Goal: Transaction & Acquisition: Purchase product/service

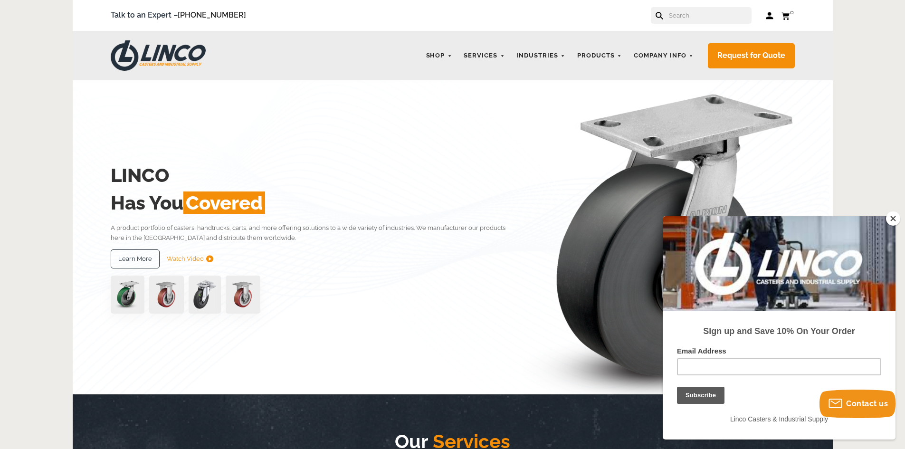
click at [893, 218] on button "Close" at bounding box center [893, 218] width 14 height 14
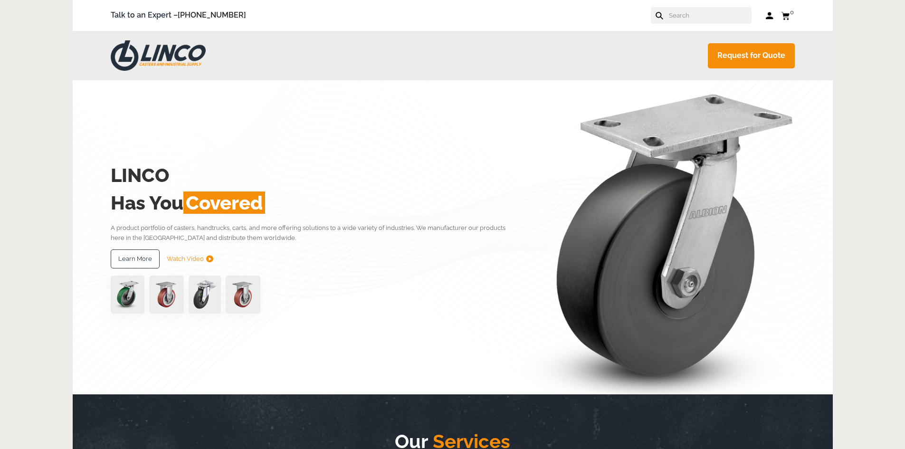
click at [709, 18] on input "text" at bounding box center [710, 15] width 84 height 17
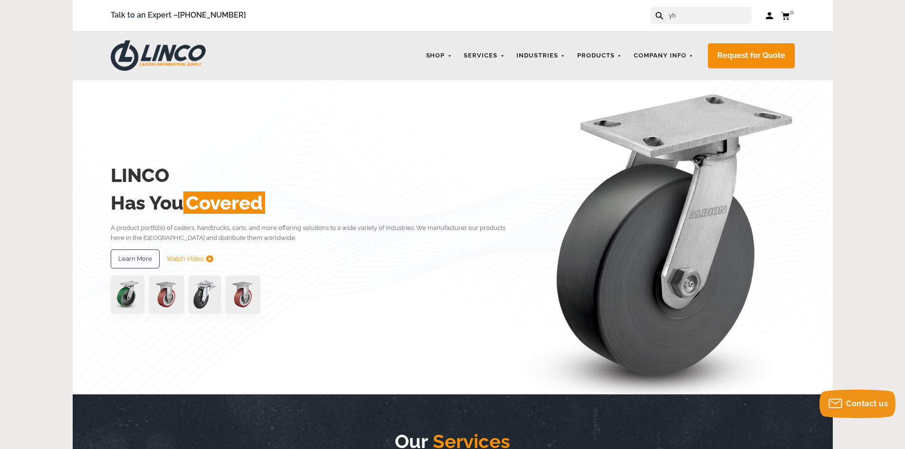
type input "y"
type input "t"
type input "hand truck"
click at [686, 15] on button at bounding box center [689, 18] width 6 height 6
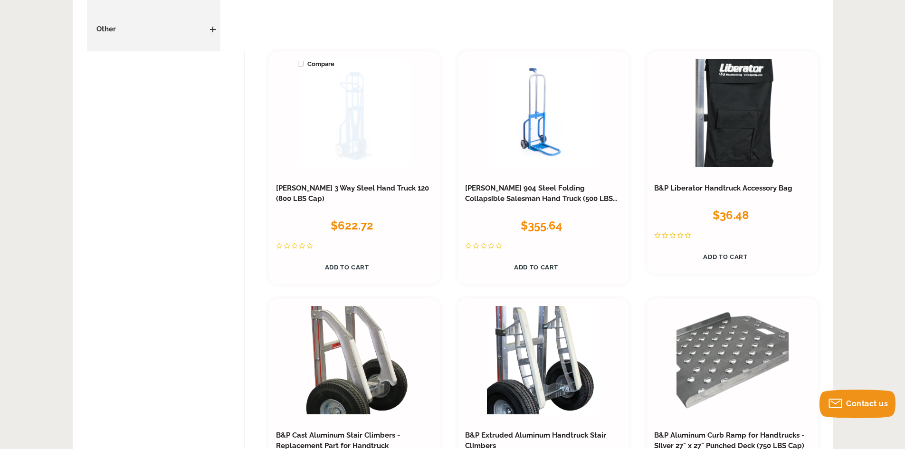
scroll to position [244, 0]
